Goal: Check status: Check status

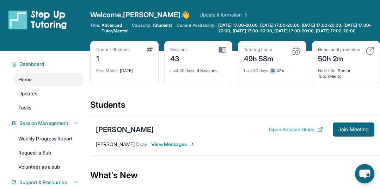
click at [287, 69] on div "Last 30 days : 4h 47m" at bounding box center [272, 69] width 56 height 10
click at [297, 55] on img at bounding box center [296, 51] width 8 height 8
click at [264, 53] on div "Tutoring hours" at bounding box center [259, 50] width 30 height 6
click at [255, 53] on div "Tutoring hours" at bounding box center [259, 50] width 30 height 6
click at [262, 62] on div "49h 58m" at bounding box center [259, 58] width 30 height 11
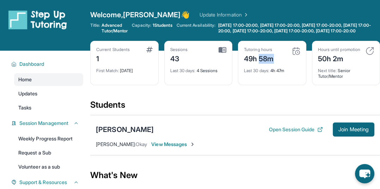
click at [255, 64] on div "49h 58m" at bounding box center [259, 58] width 30 height 11
click at [264, 73] on span "Last 30 days :" at bounding box center [256, 70] width 25 height 5
click at [242, 111] on div "Students" at bounding box center [235, 107] width 290 height 16
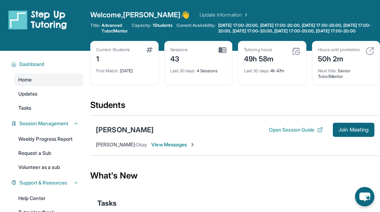
click at [372, 55] on img at bounding box center [370, 51] width 8 height 8
click at [59, 145] on link "Weekly Progress Report" at bounding box center [48, 139] width 69 height 13
